Goal: Find contact information: Obtain details needed to contact an individual or organization

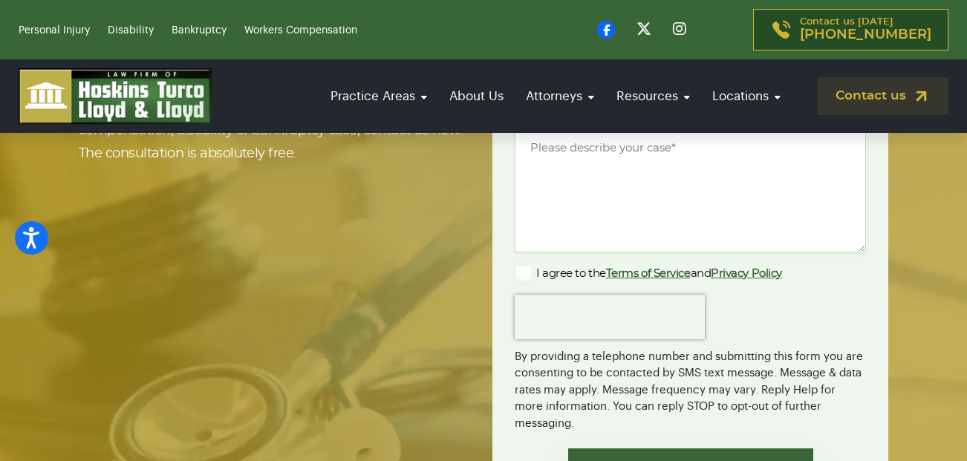
scroll to position [3124, 0]
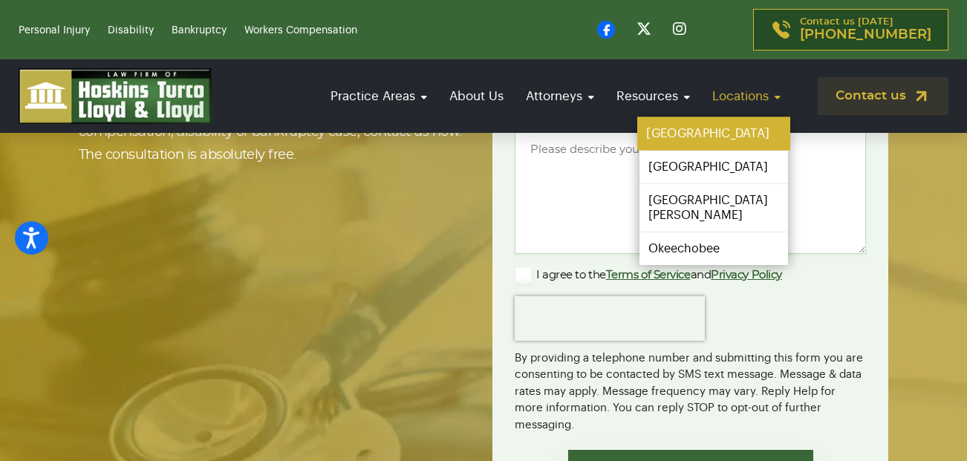
click at [709, 137] on link "[GEOGRAPHIC_DATA]" at bounding box center [713, 133] width 153 height 33
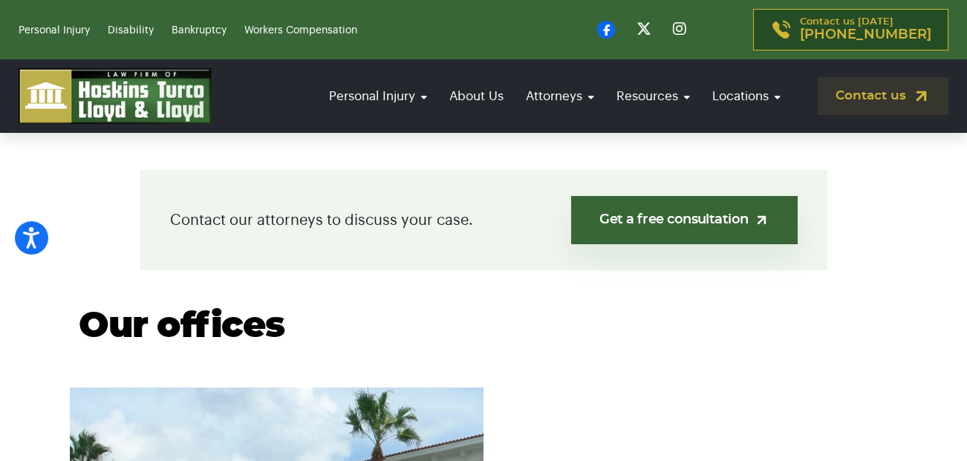
scroll to position [668, 0]
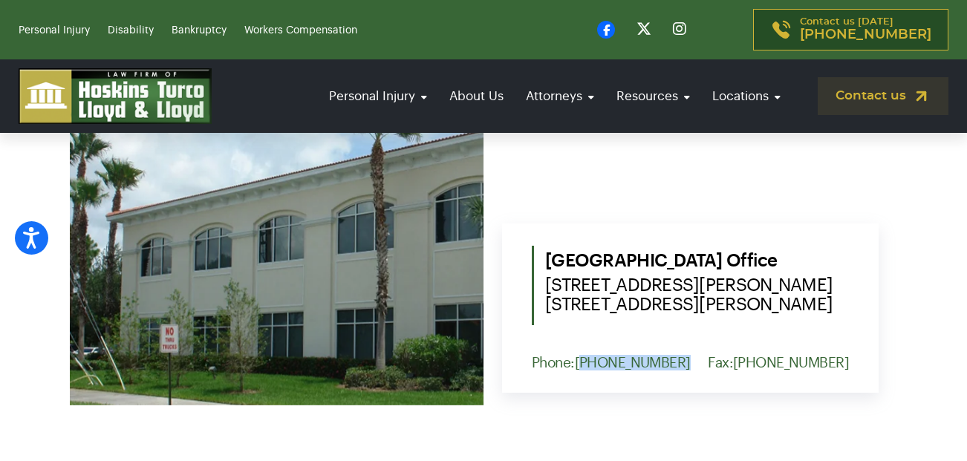
drag, startPoint x: 671, startPoint y: 361, endPoint x: 586, endPoint y: 371, distance: 86.0
click at [586, 371] on div "Port St. Lucie Office 1555 NW St. Lucie West Blvd. Suite 203, Port St. Lucie, F…" at bounding box center [690, 308] width 377 height 169
copy link "772) 577-7551"
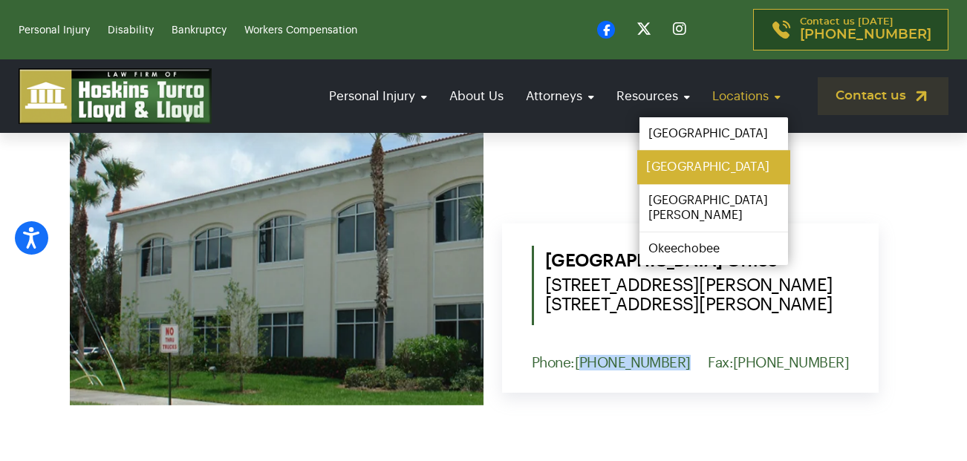
click at [694, 173] on link "[GEOGRAPHIC_DATA]" at bounding box center [713, 167] width 153 height 33
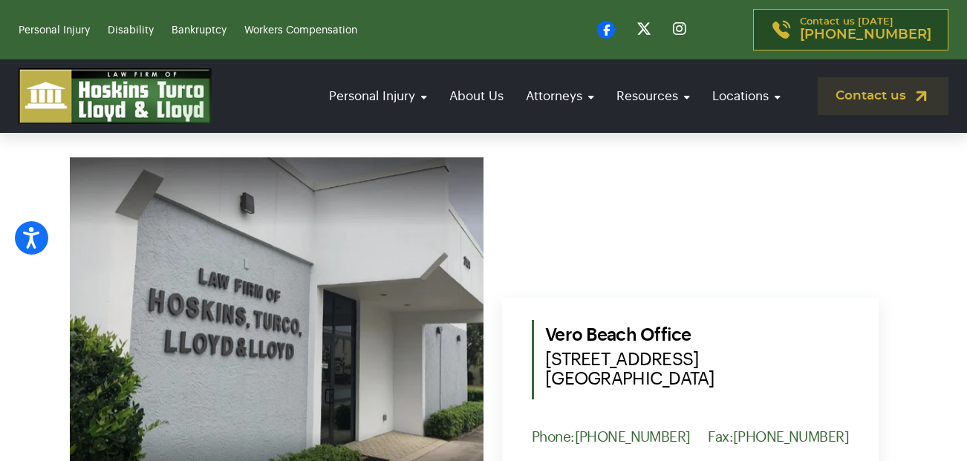
scroll to position [668, 0]
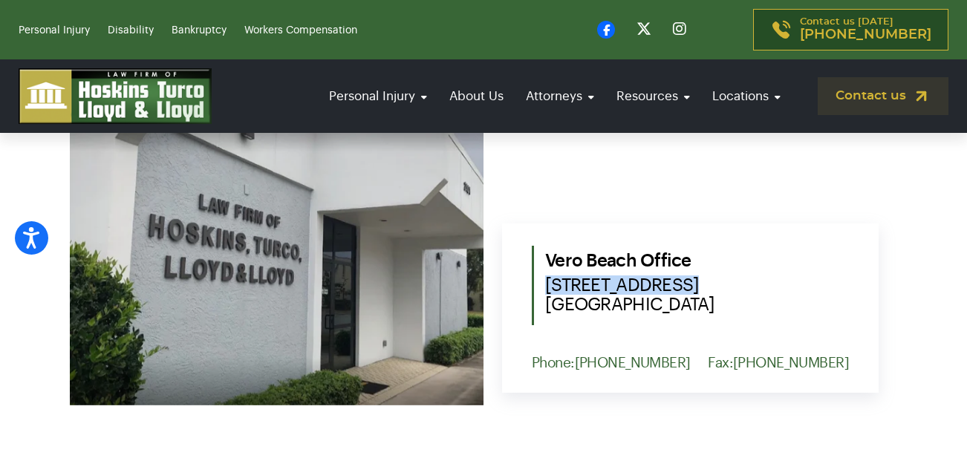
drag, startPoint x: 564, startPoint y: 281, endPoint x: 690, endPoint y: 283, distance: 126.3
click at [690, 283] on div "Vero Beach Office 2101 15th Avenue Vero Beach, FL 32960" at bounding box center [690, 285] width 317 height 79
copy span "[STREET_ADDRESS]"
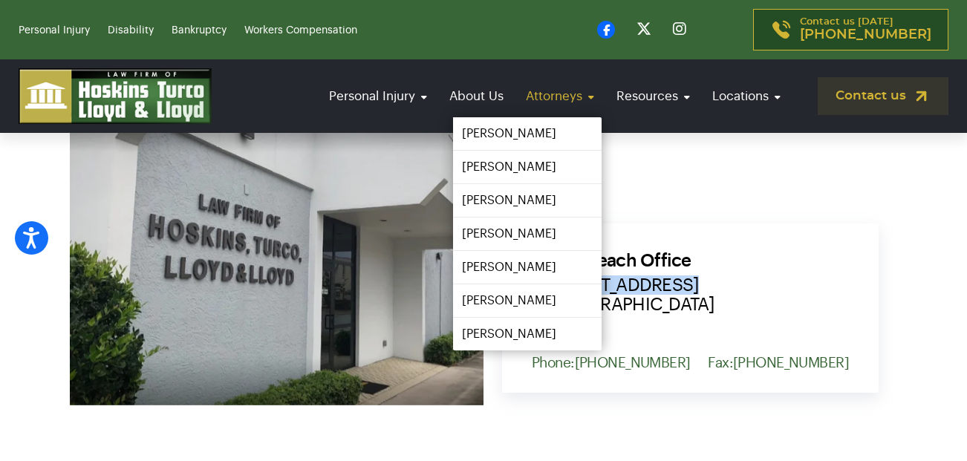
click at [547, 94] on link "Attorneys" at bounding box center [559, 96] width 83 height 42
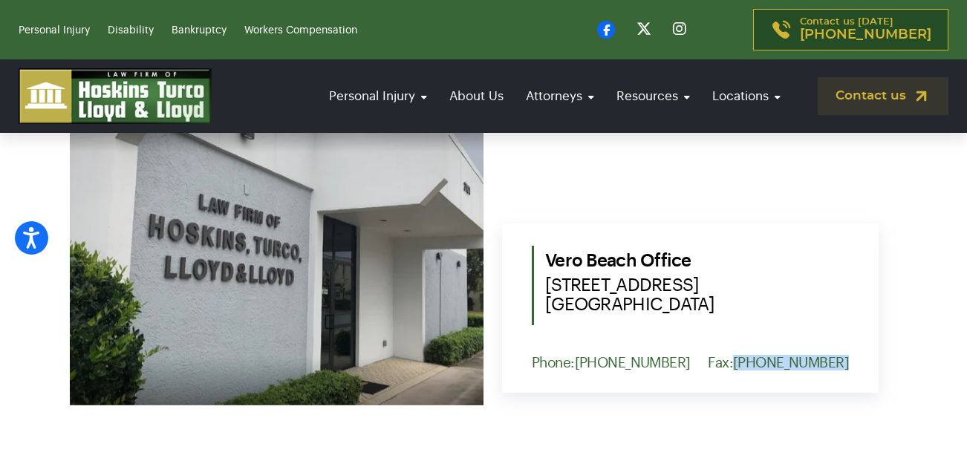
drag, startPoint x: 858, startPoint y: 361, endPoint x: 761, endPoint y: 368, distance: 96.8
click at [761, 368] on div "Vero Beach Office 2101 15th Avenue Vero Beach, FL 32960 Phone: (772) 577-7551 F…" at bounding box center [690, 308] width 377 height 169
copy link "[PHONE_NUMBER]"
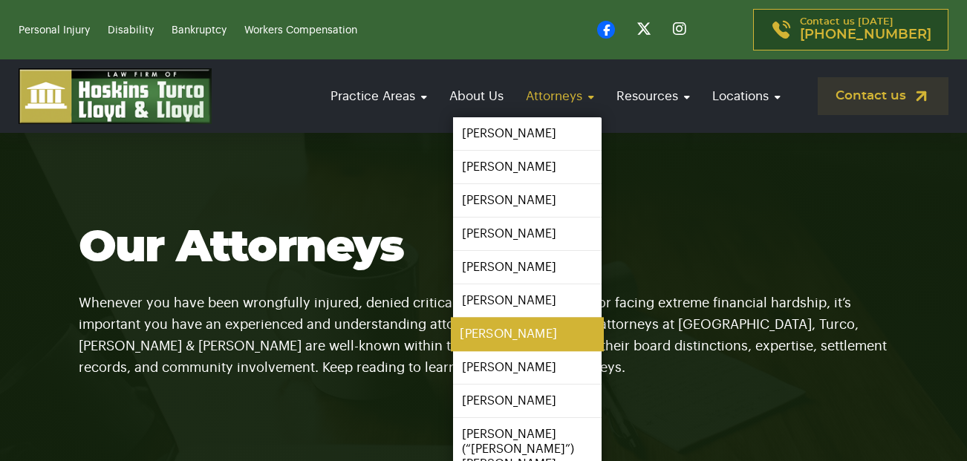
click at [503, 326] on link "[PERSON_NAME]" at bounding box center [527, 334] width 153 height 33
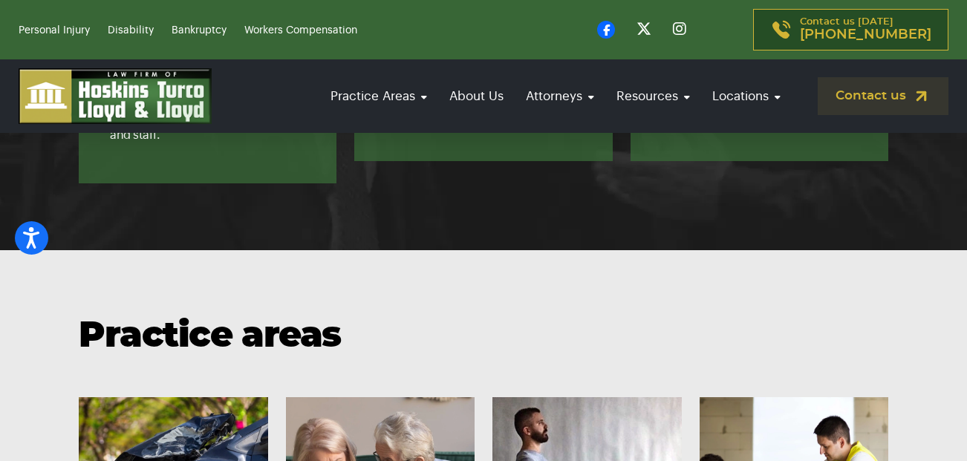
scroll to position [1634, 0]
